Goal: Communication & Community: Answer question/provide support

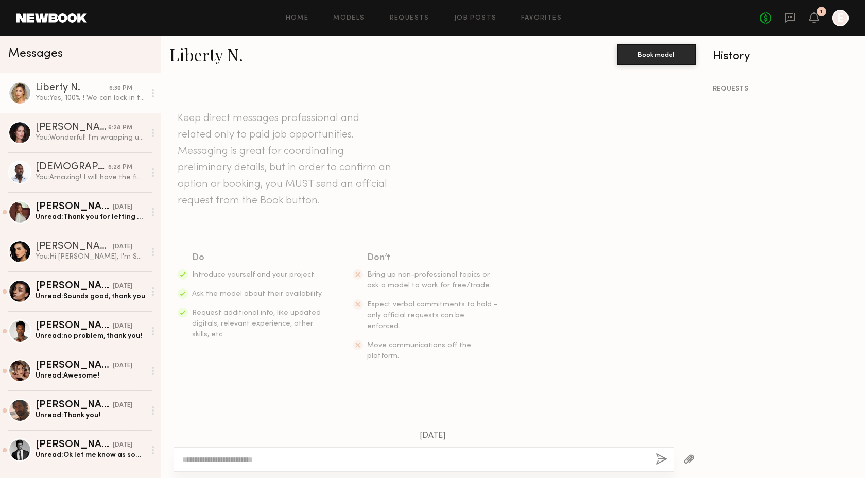
scroll to position [1554, 0]
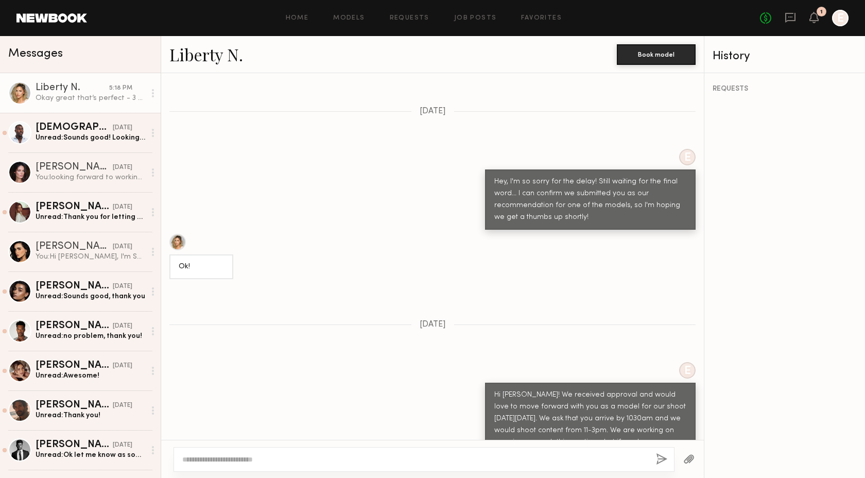
scroll to position [1286, 0]
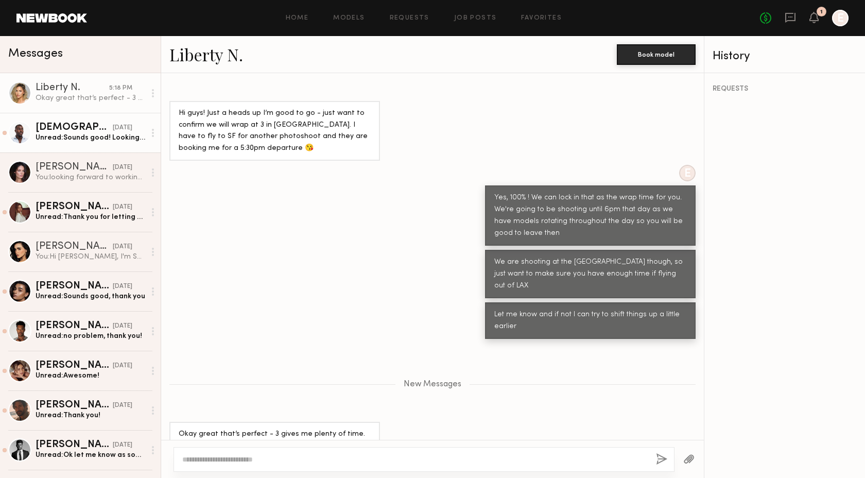
click at [92, 141] on div "Unread: Sounds good! Looking forward to it!" at bounding box center [91, 138] width 110 height 10
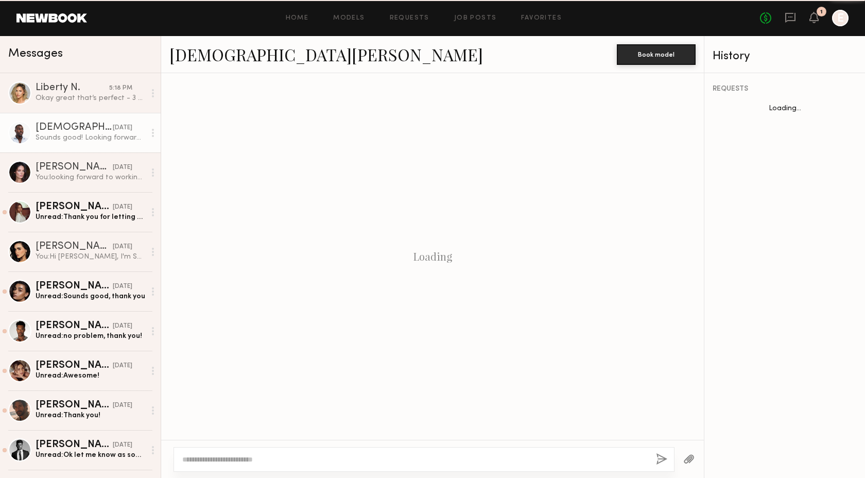
scroll to position [773, 0]
